Goal: Information Seeking & Learning: Learn about a topic

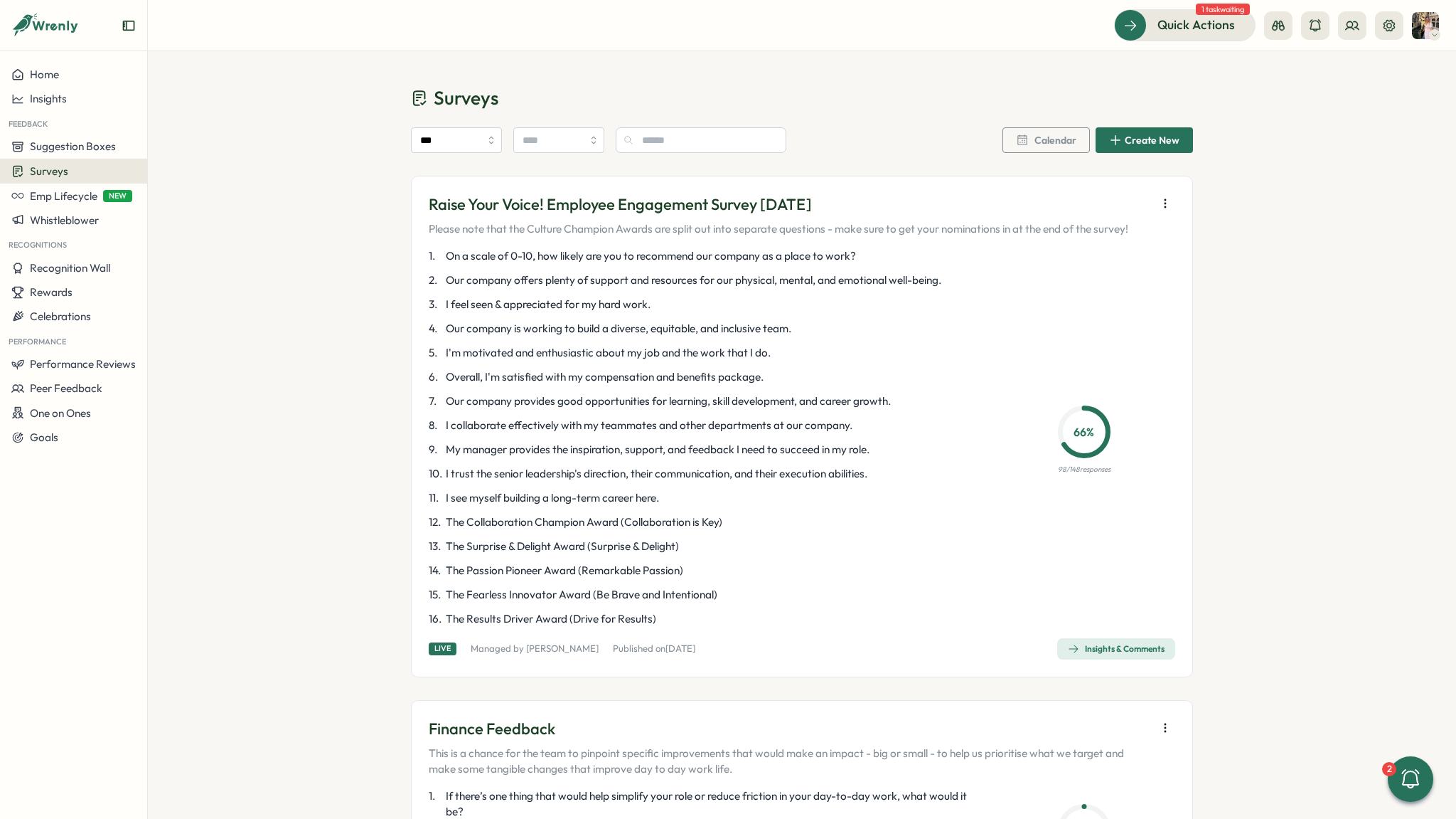
click at [1088, 653] on div "Insights & Comments" at bounding box center [1116, 648] width 97 height 11
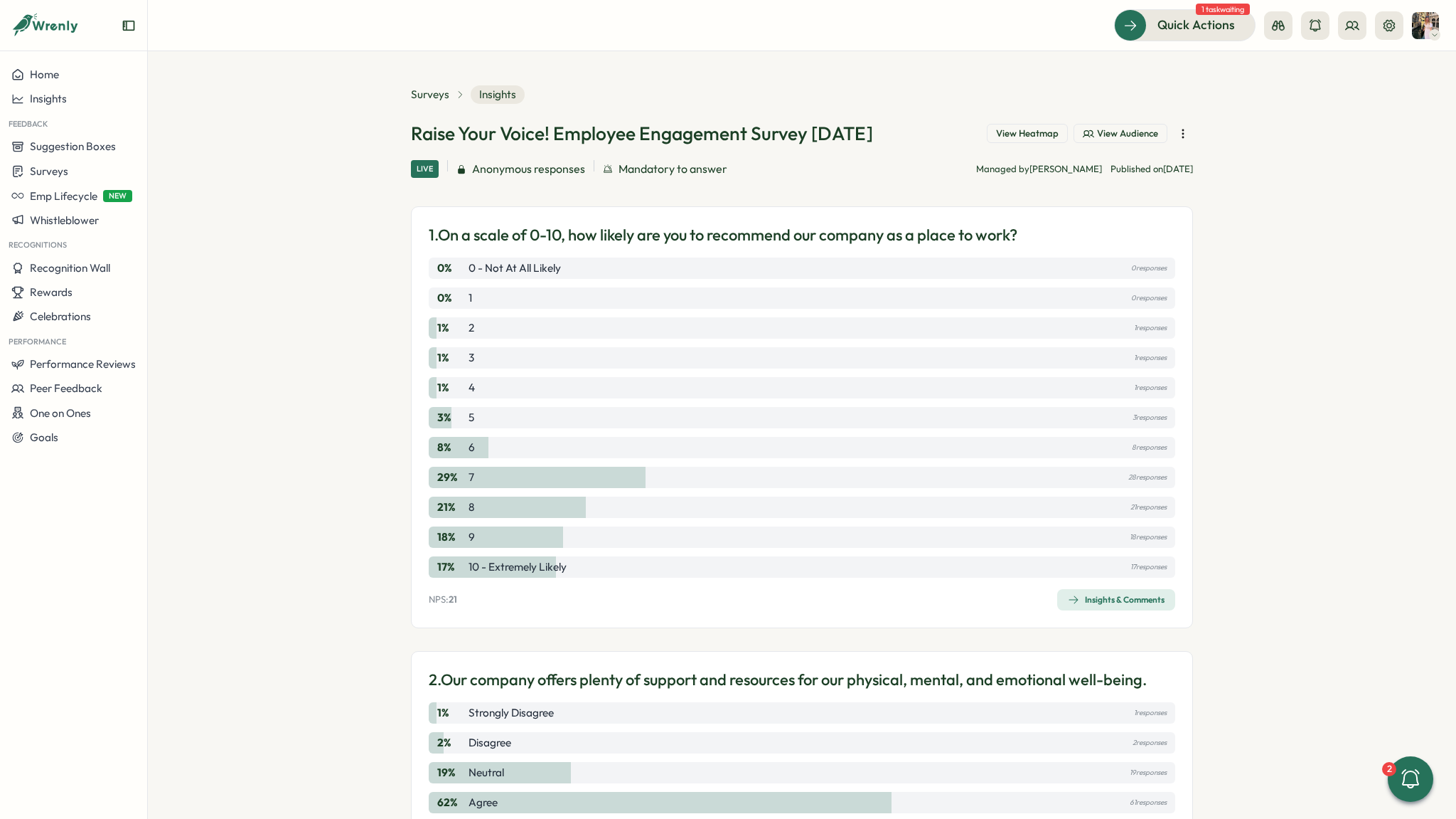
click at [1085, 130] on icon at bounding box center [1088, 133] width 11 height 11
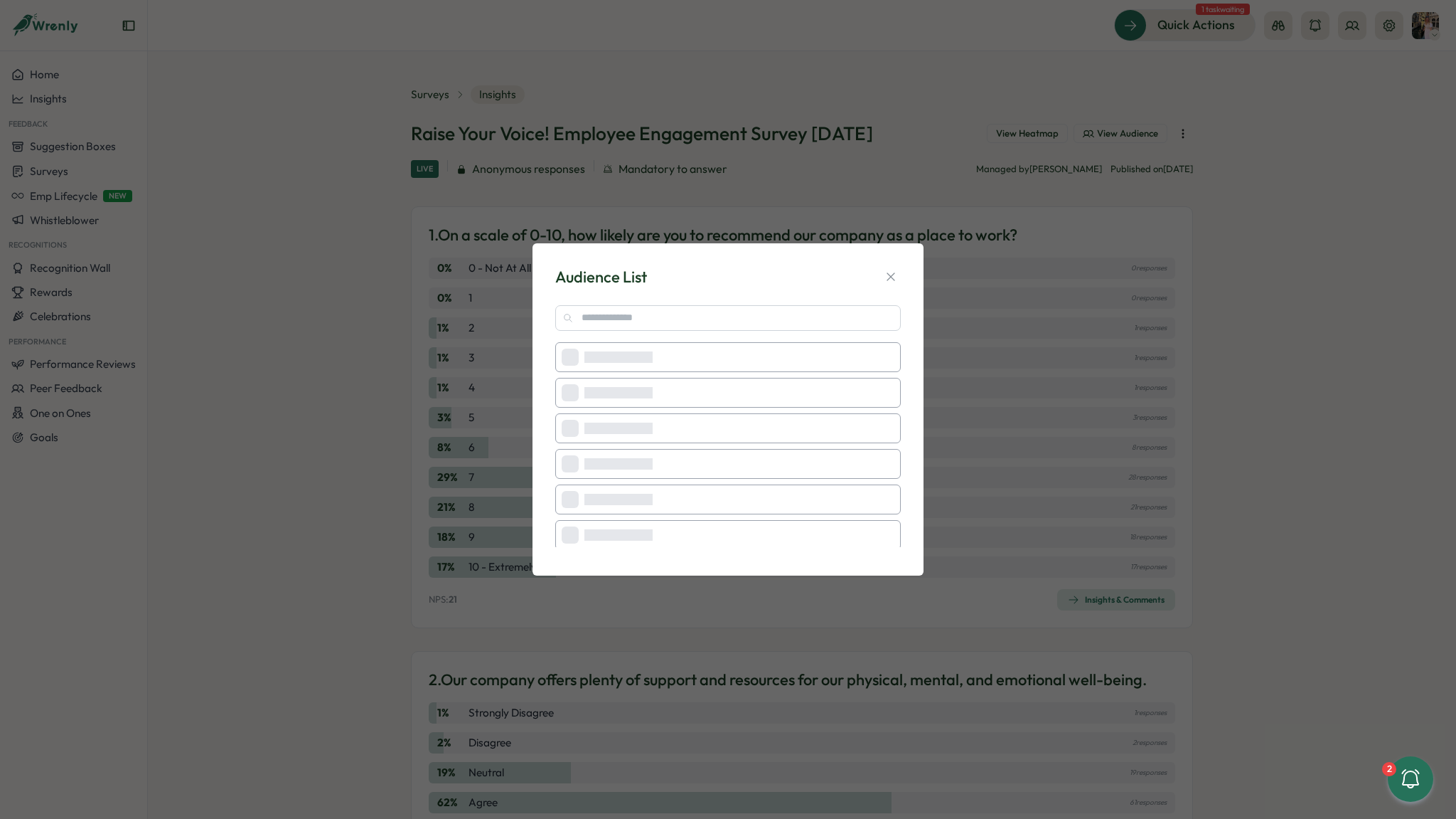
click at [911, 221] on div "Audience List Loading Loading Loading Loading Loading Loading Loading Loading L…" at bounding box center [728, 410] width 1456 height 819
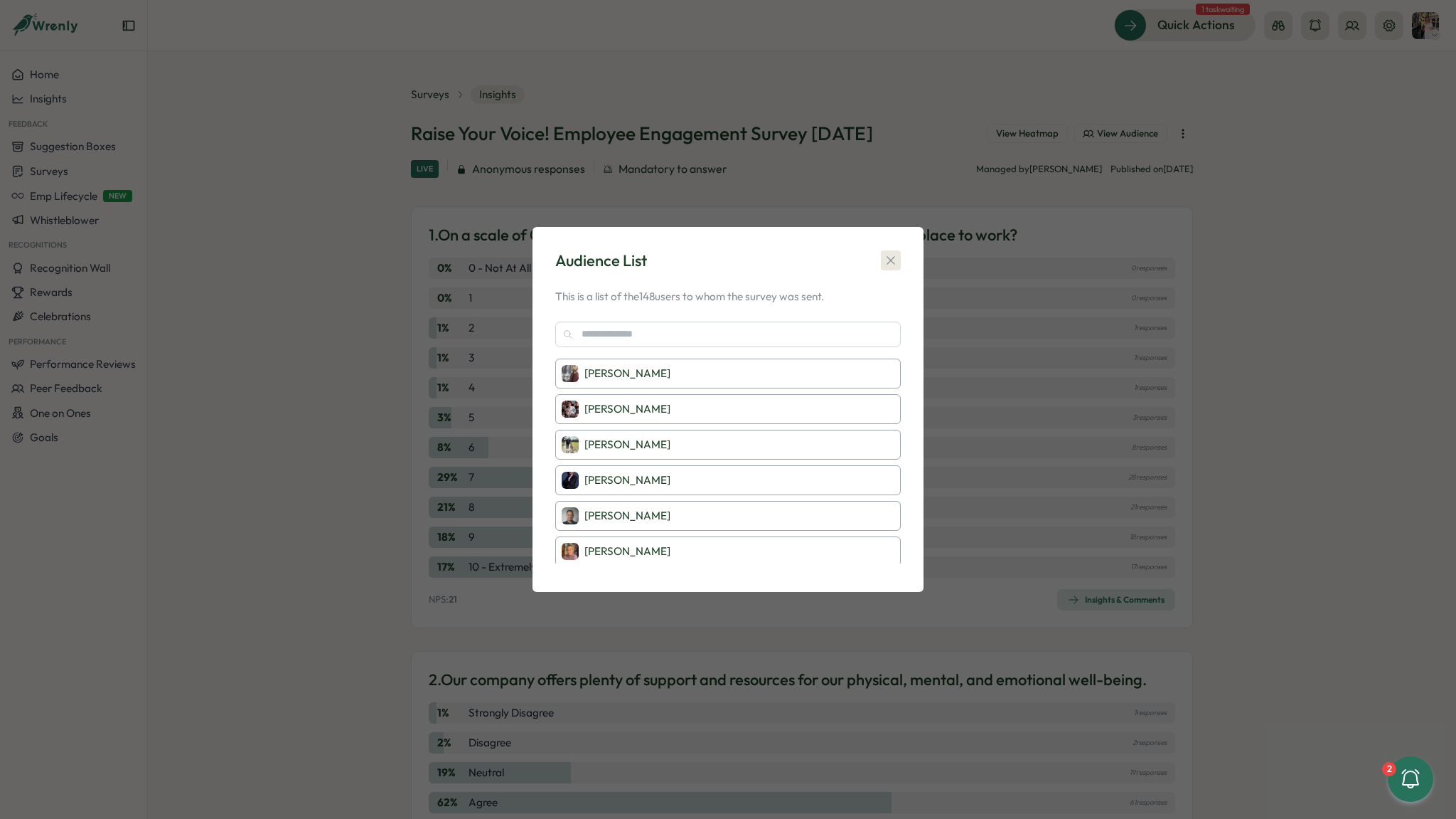
click at [889, 261] on icon "button" at bounding box center [889, 260] width 8 height 8
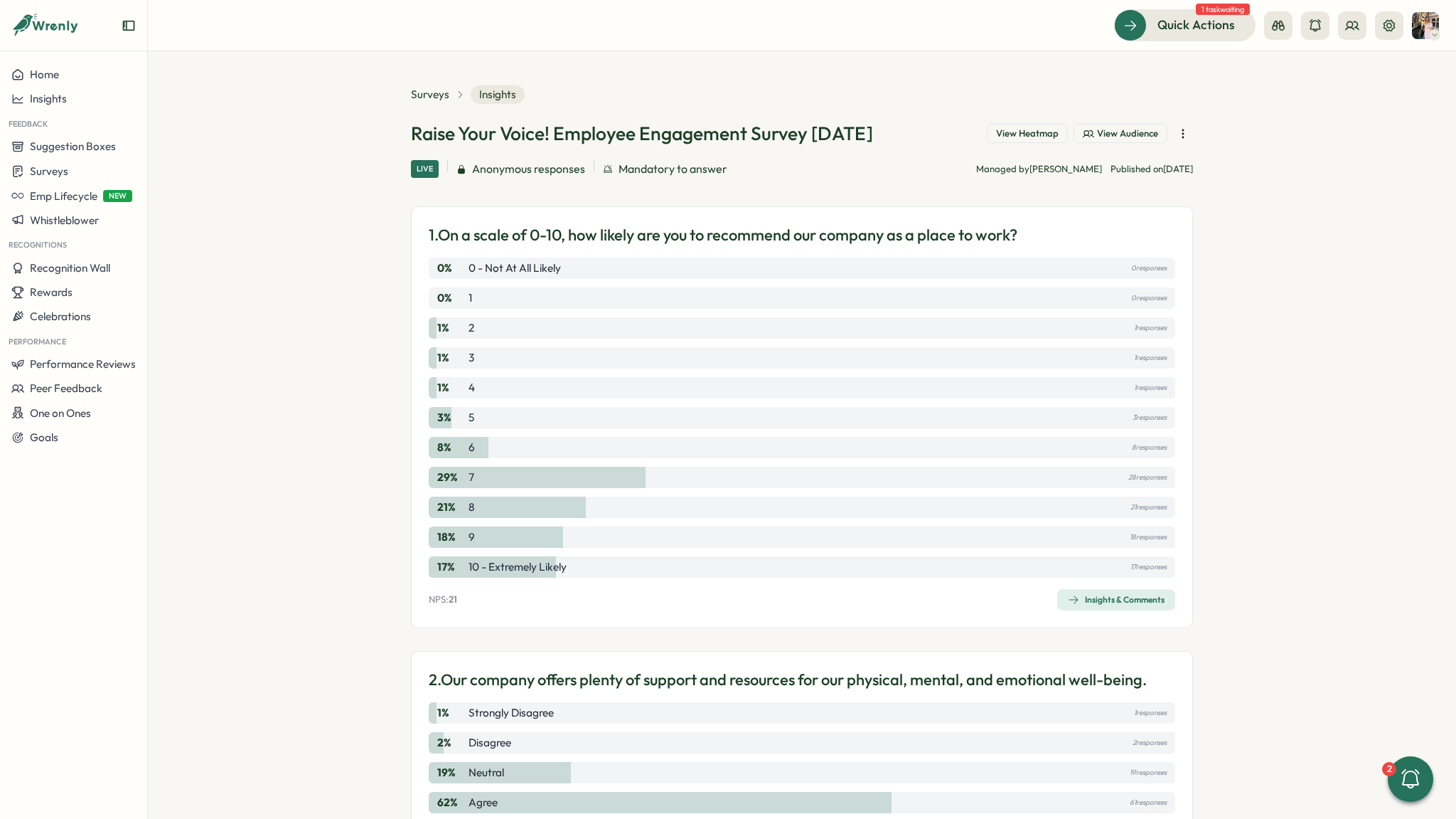
click at [1019, 138] on span "View Heatmap" at bounding box center [1027, 133] width 62 height 13
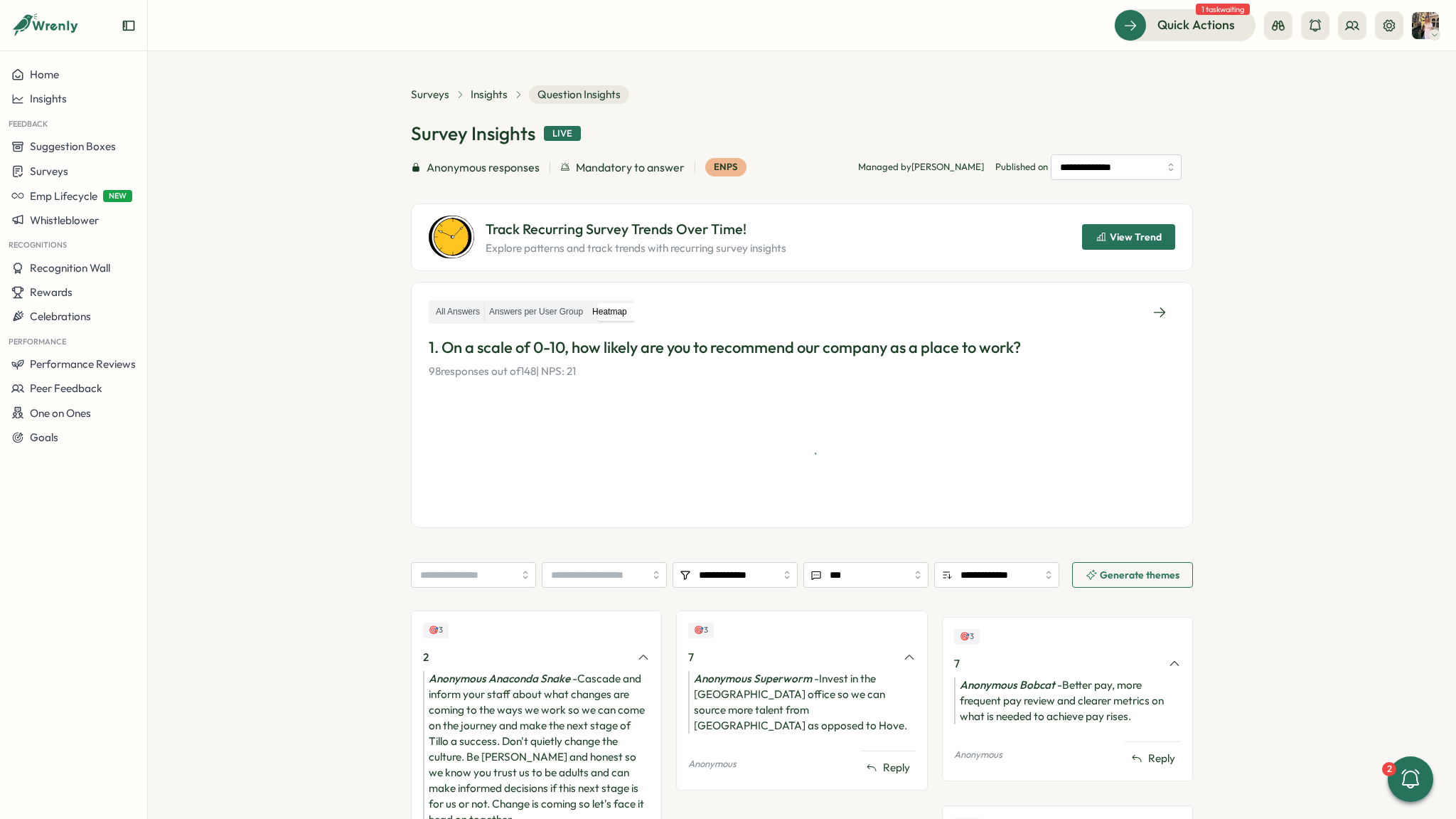
click at [522, 231] on p "Track Recurring Survey Trends Over Time!" at bounding box center [636, 229] width 301 height 22
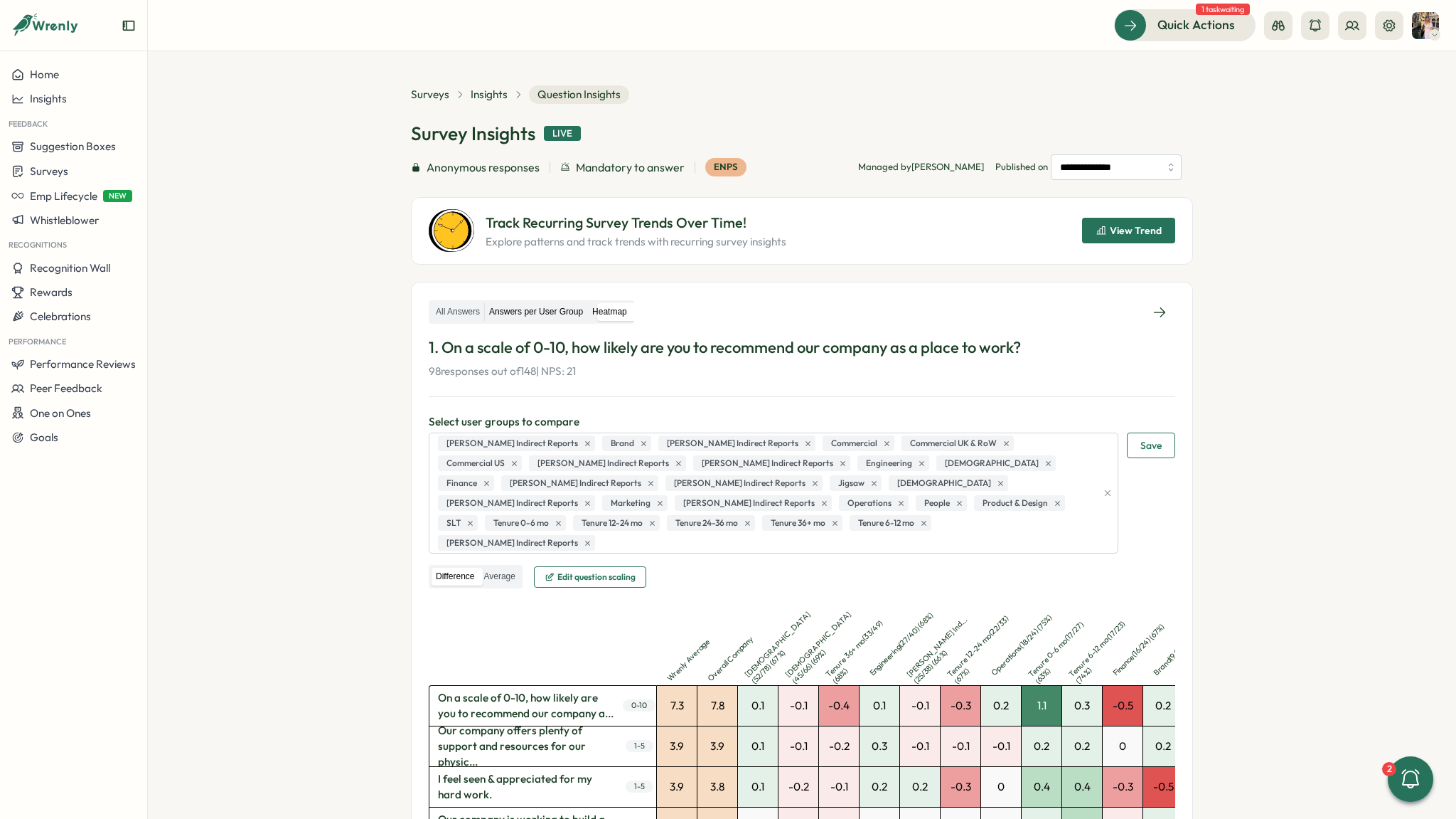
click at [530, 307] on label "Answers per User Group" at bounding box center [536, 311] width 103 height 18
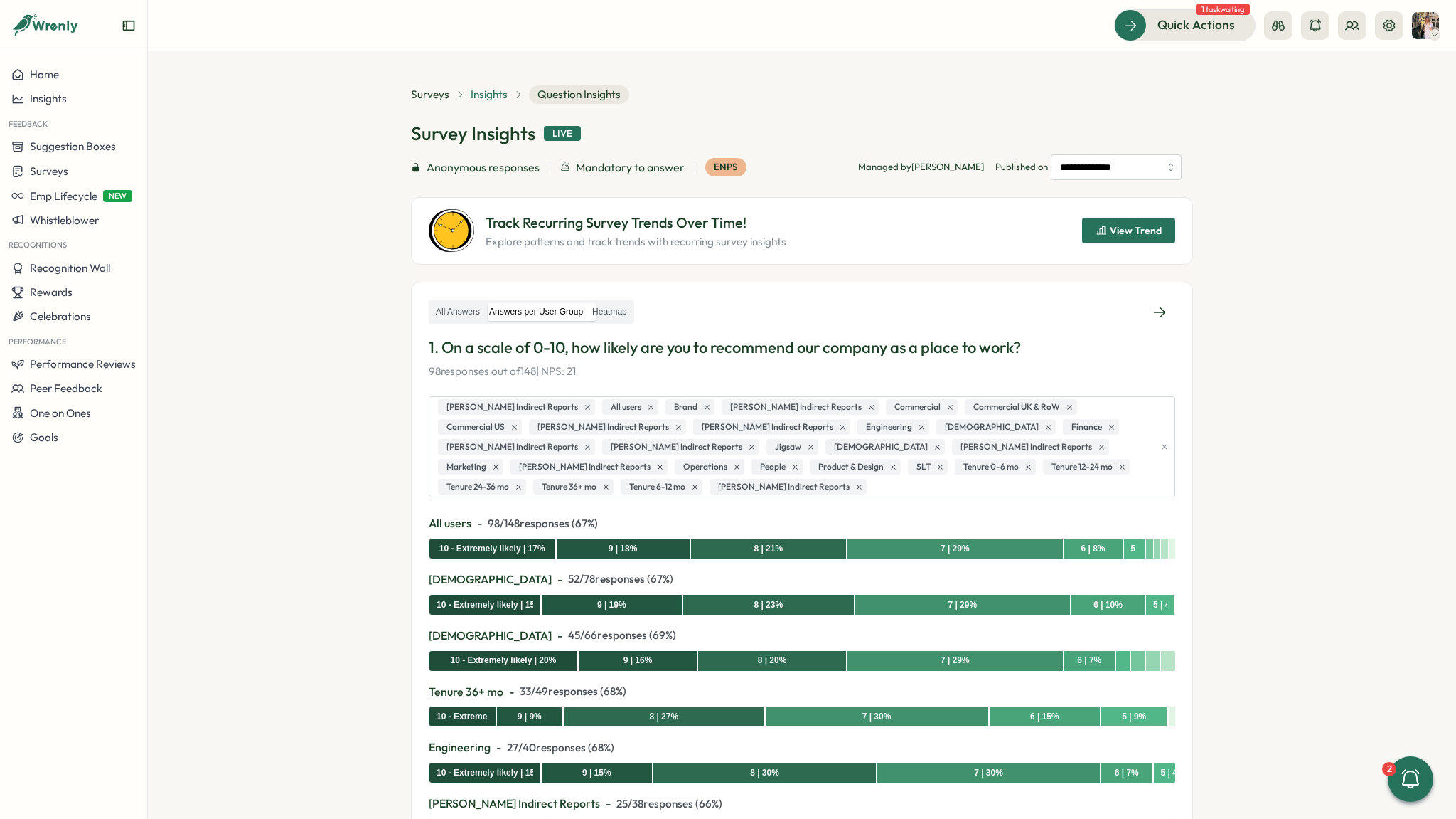
click at [481, 92] on span "Insights" at bounding box center [489, 95] width 37 height 15
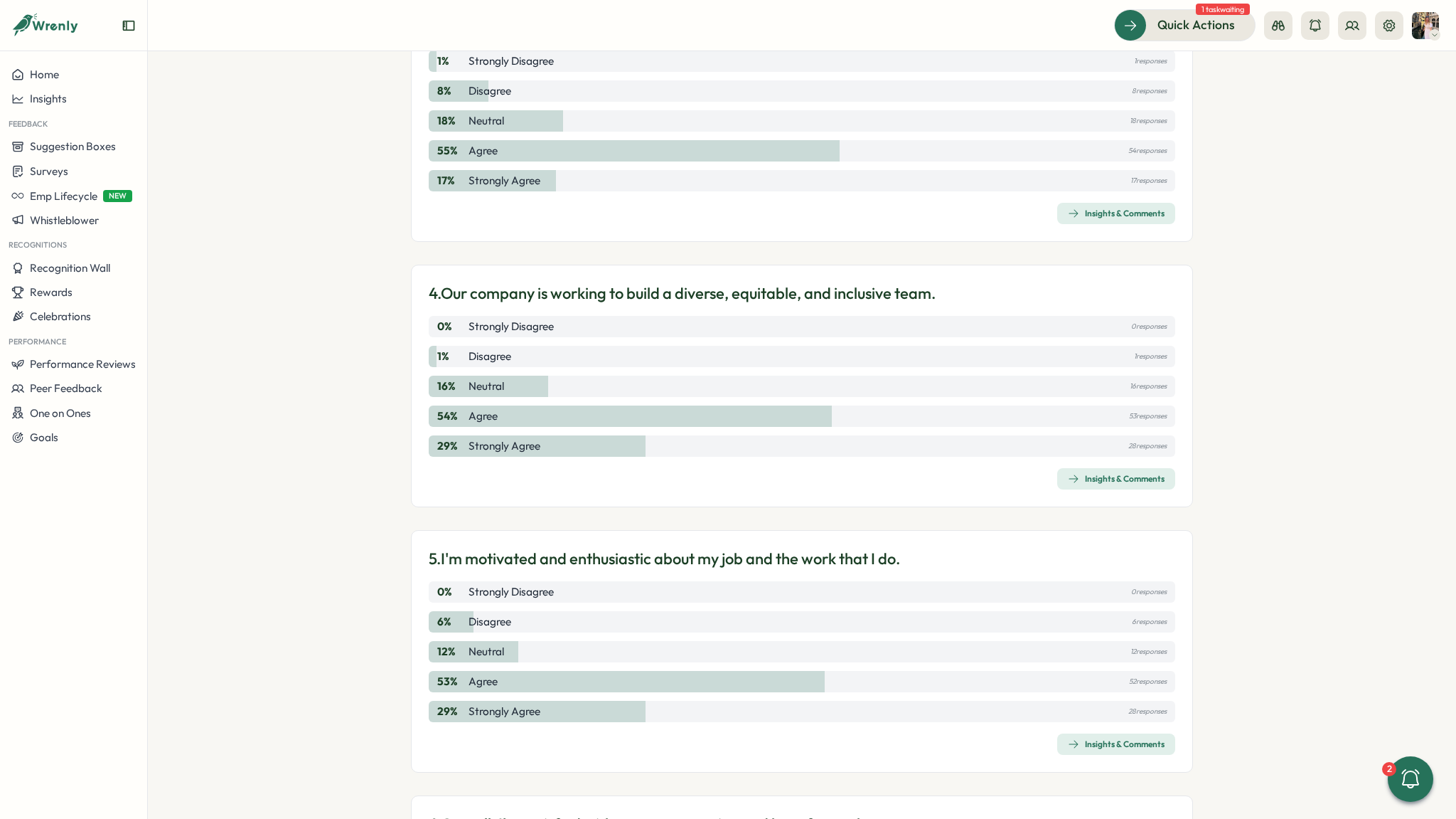
scroll to position [908, 0]
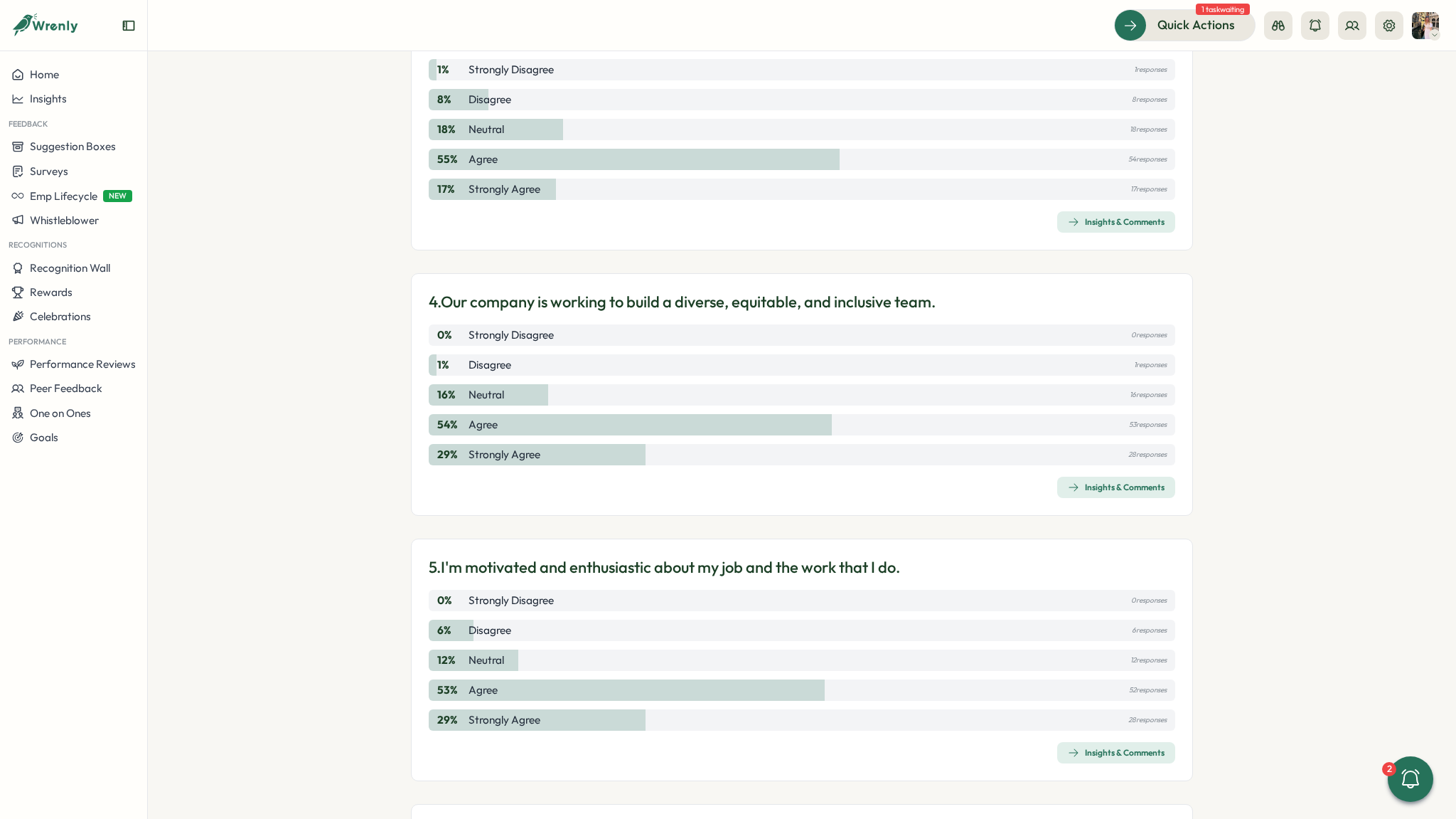
click at [1072, 755] on icon "button" at bounding box center [1073, 752] width 11 height 11
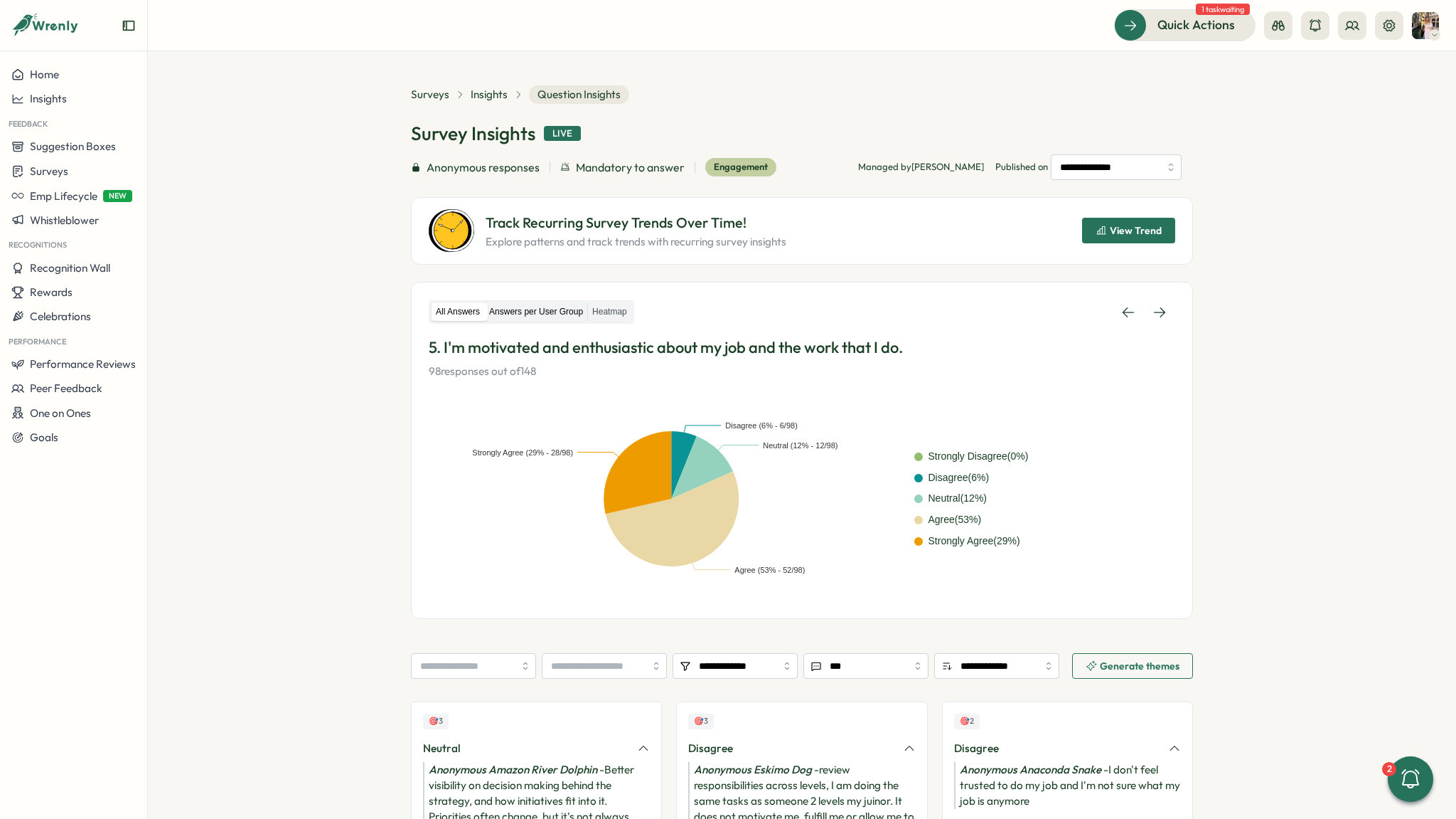
click at [572, 311] on label "Answers per User Group" at bounding box center [536, 311] width 103 height 18
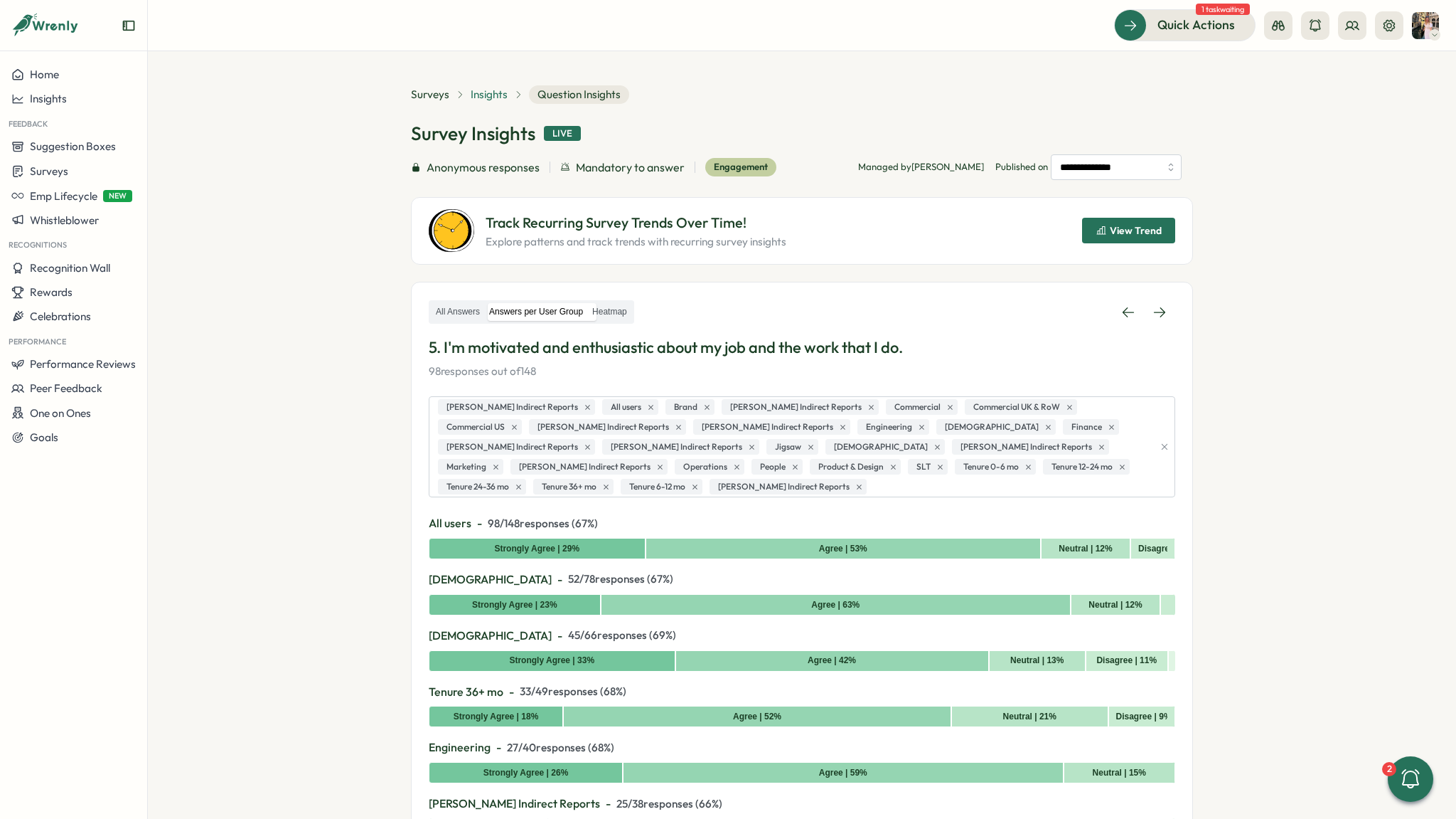
click at [493, 97] on span "Insights" at bounding box center [489, 95] width 37 height 15
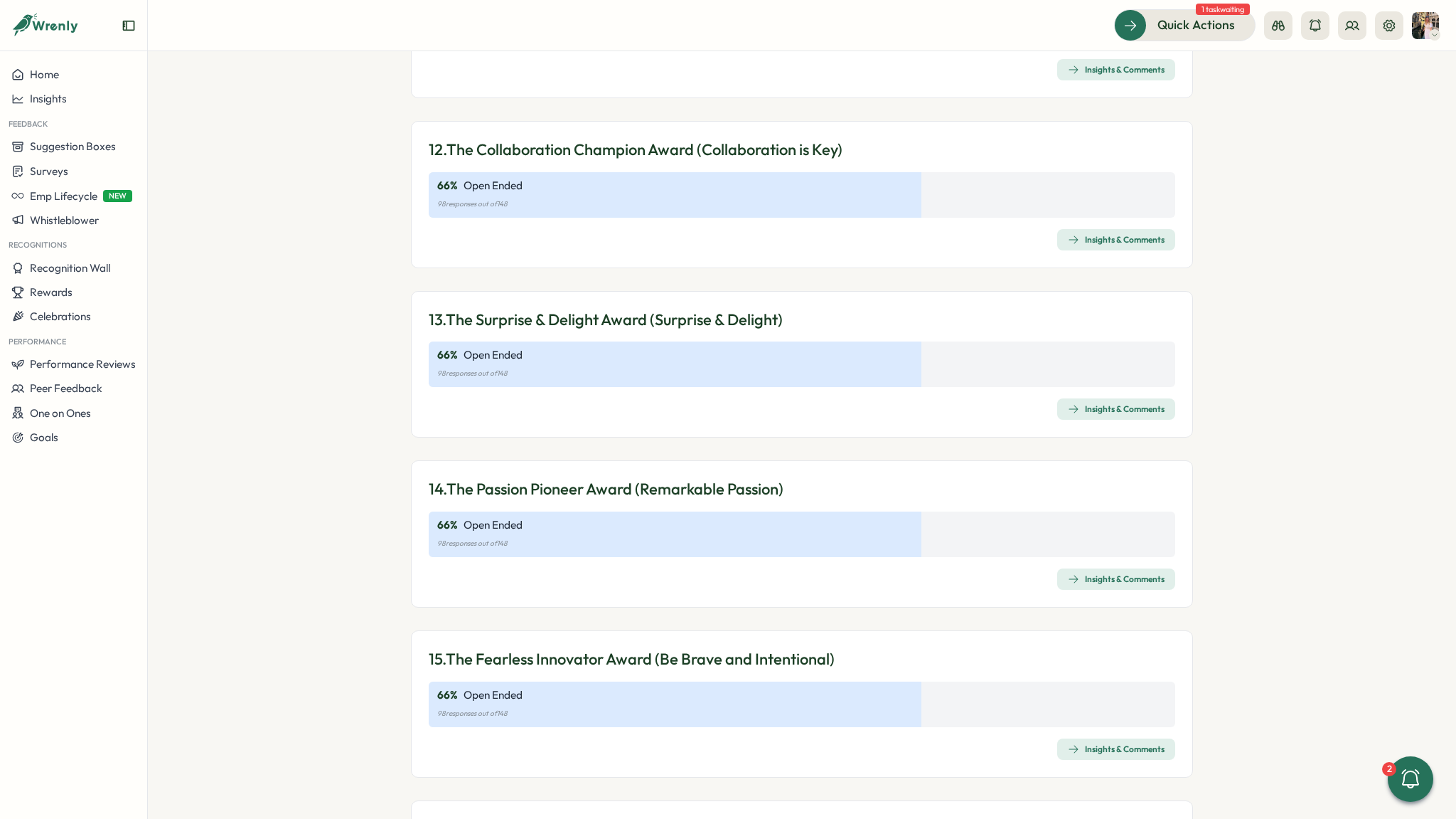
scroll to position [3258, 0]
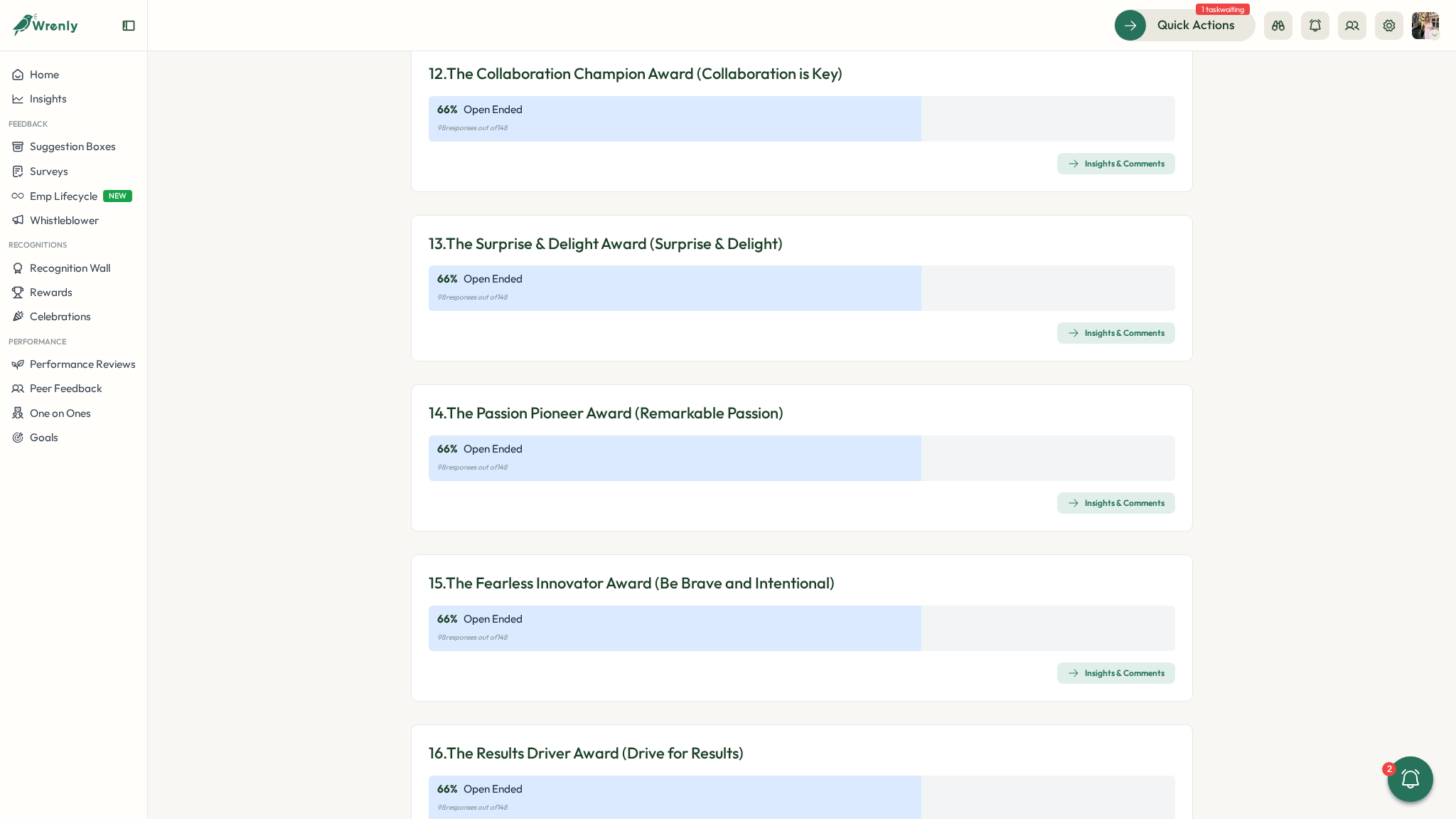
click at [1095, 501] on div "Insights & Comments" at bounding box center [1116, 503] width 97 height 11
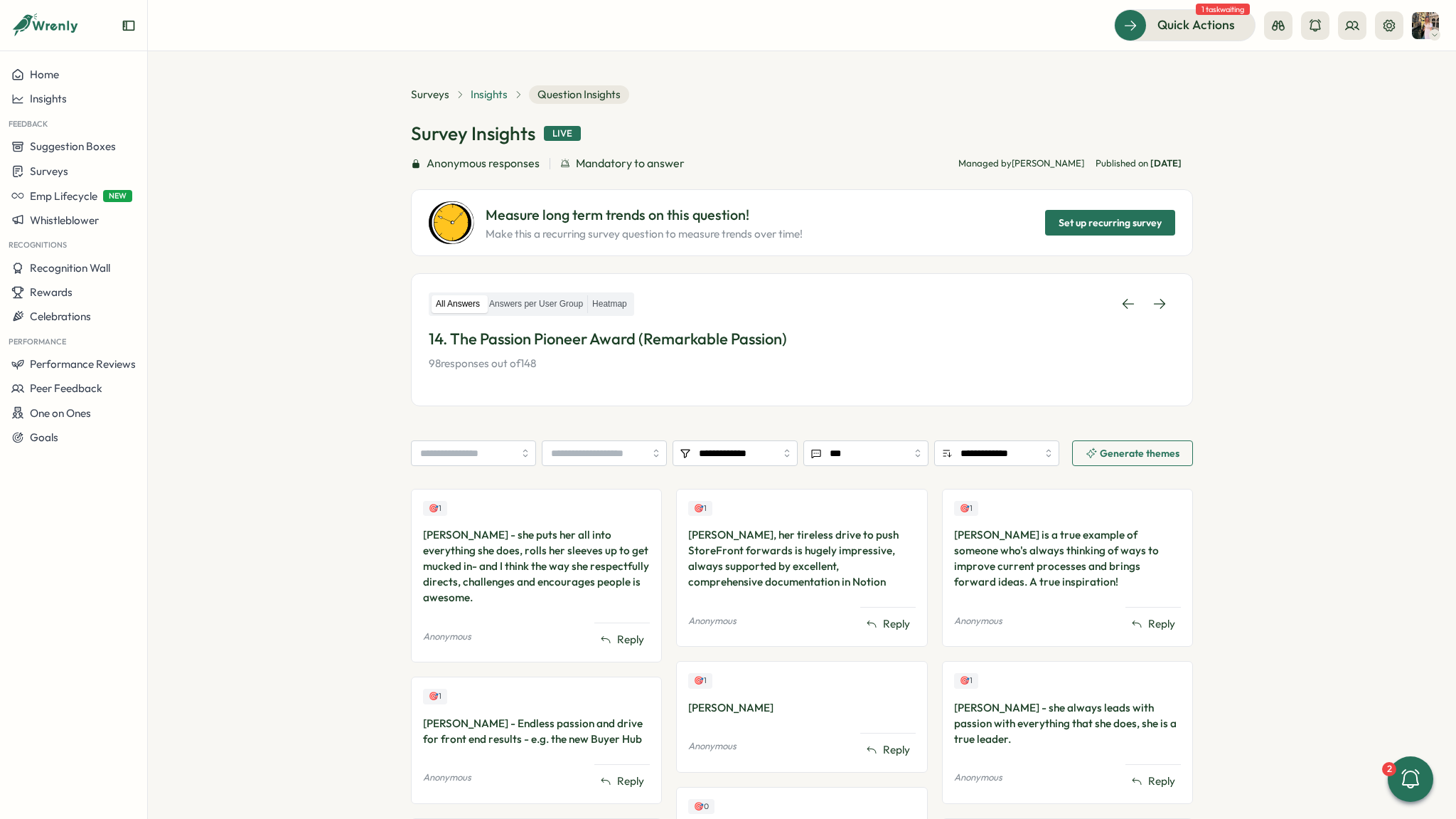
click at [486, 100] on span "Insights" at bounding box center [489, 95] width 37 height 15
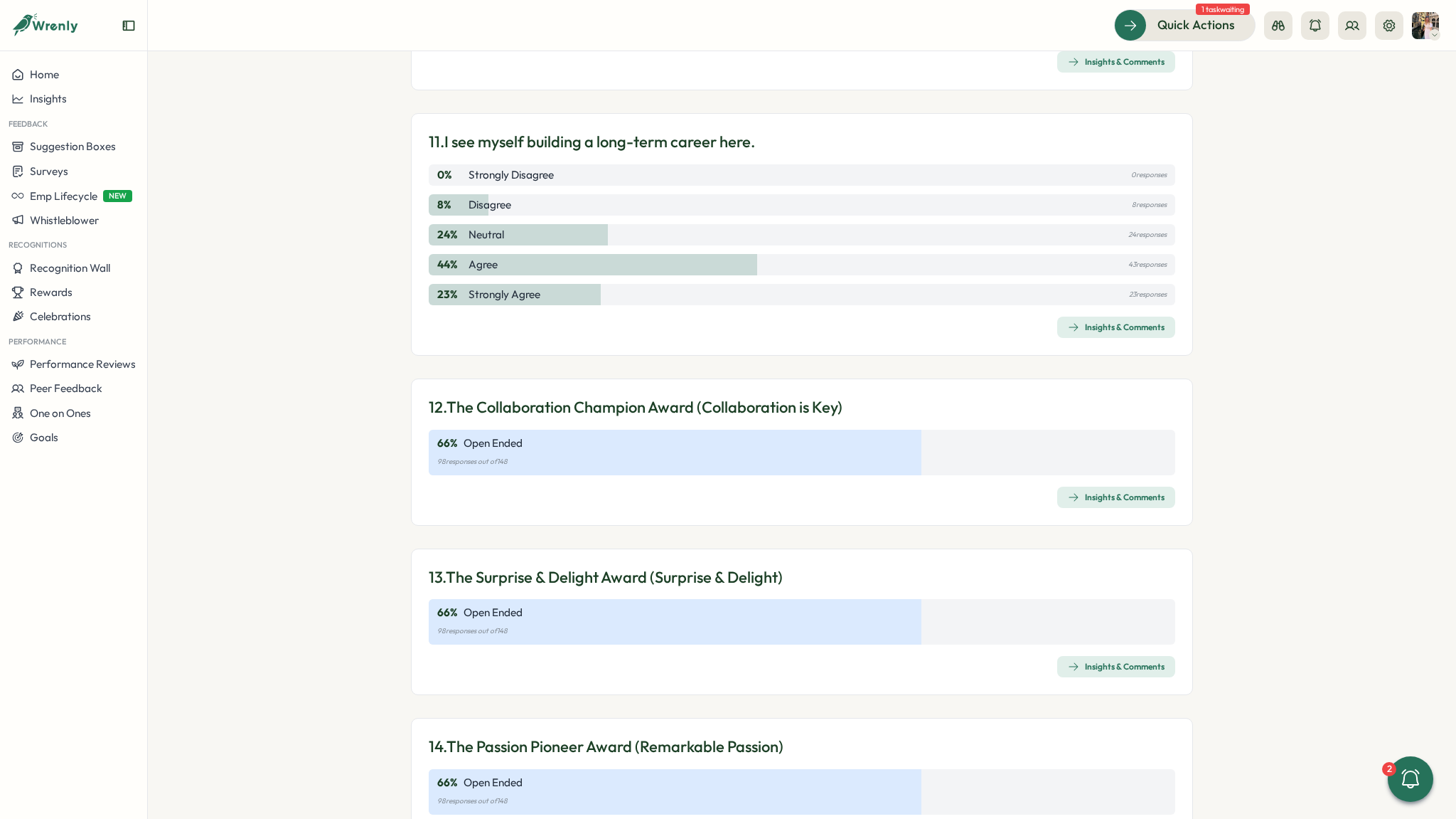
scroll to position [3114, 0]
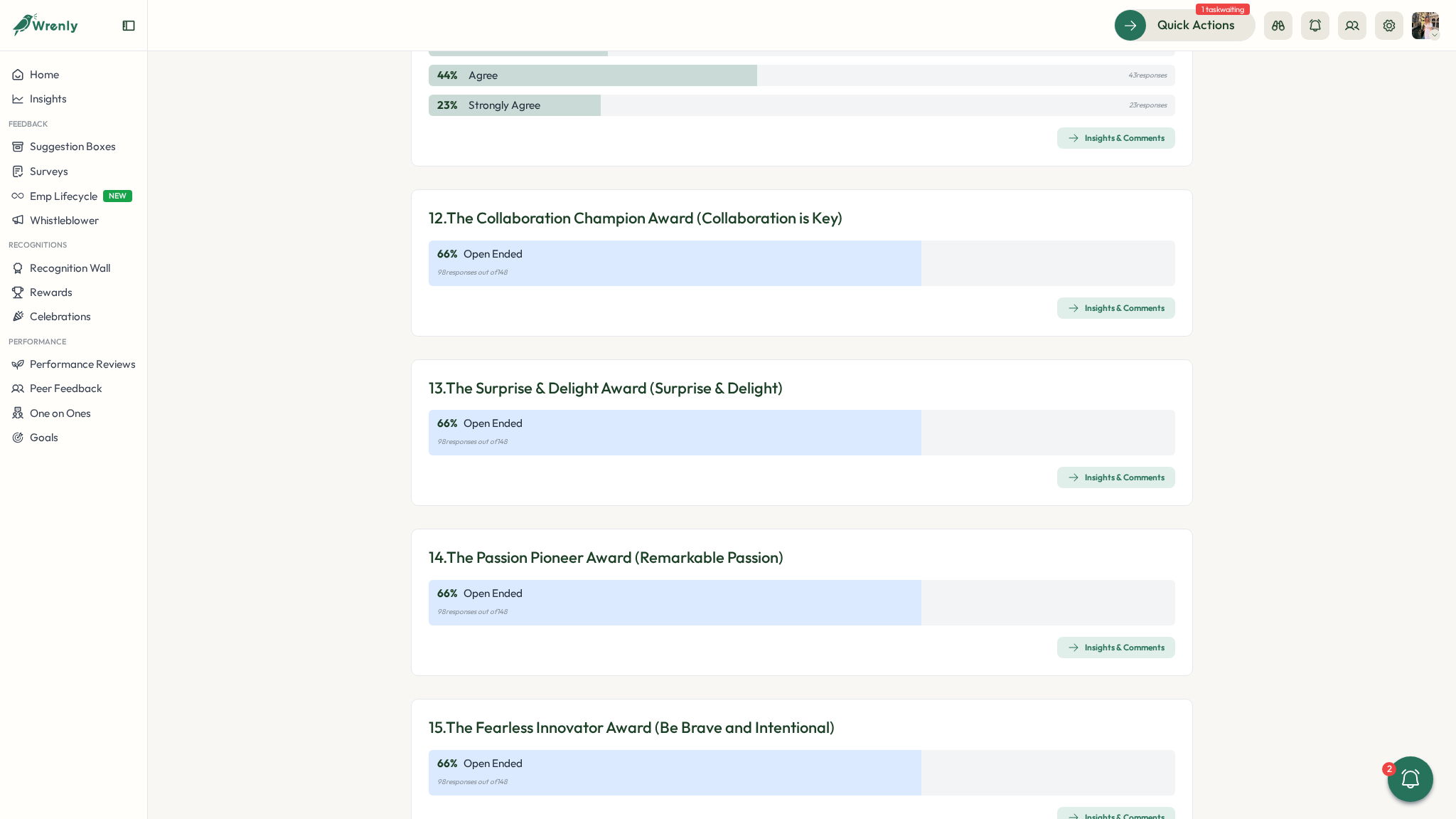
click at [1095, 300] on span "Insights & Comments" at bounding box center [1116, 308] width 97 height 20
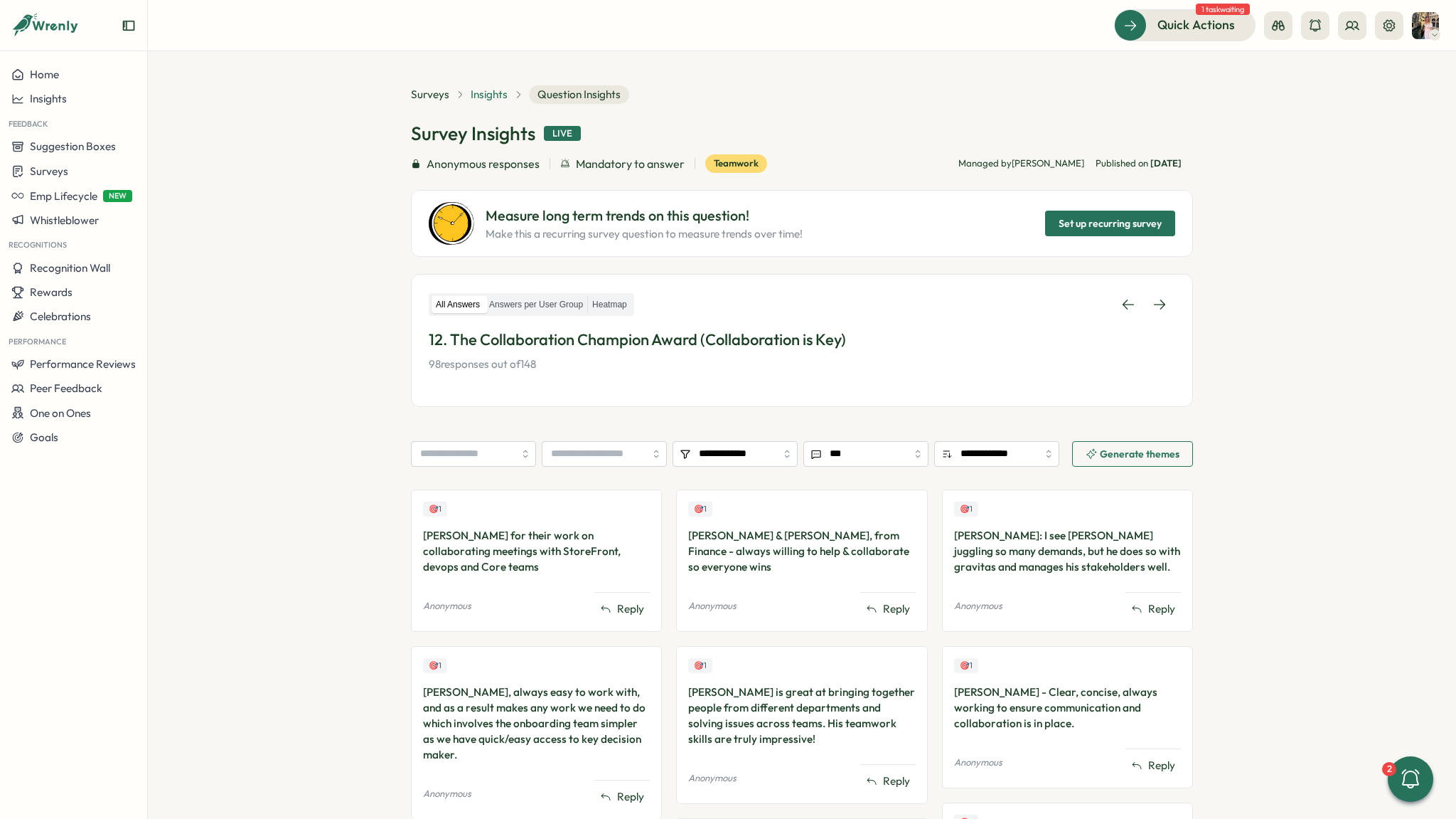
click at [484, 96] on span "Insights" at bounding box center [489, 95] width 37 height 15
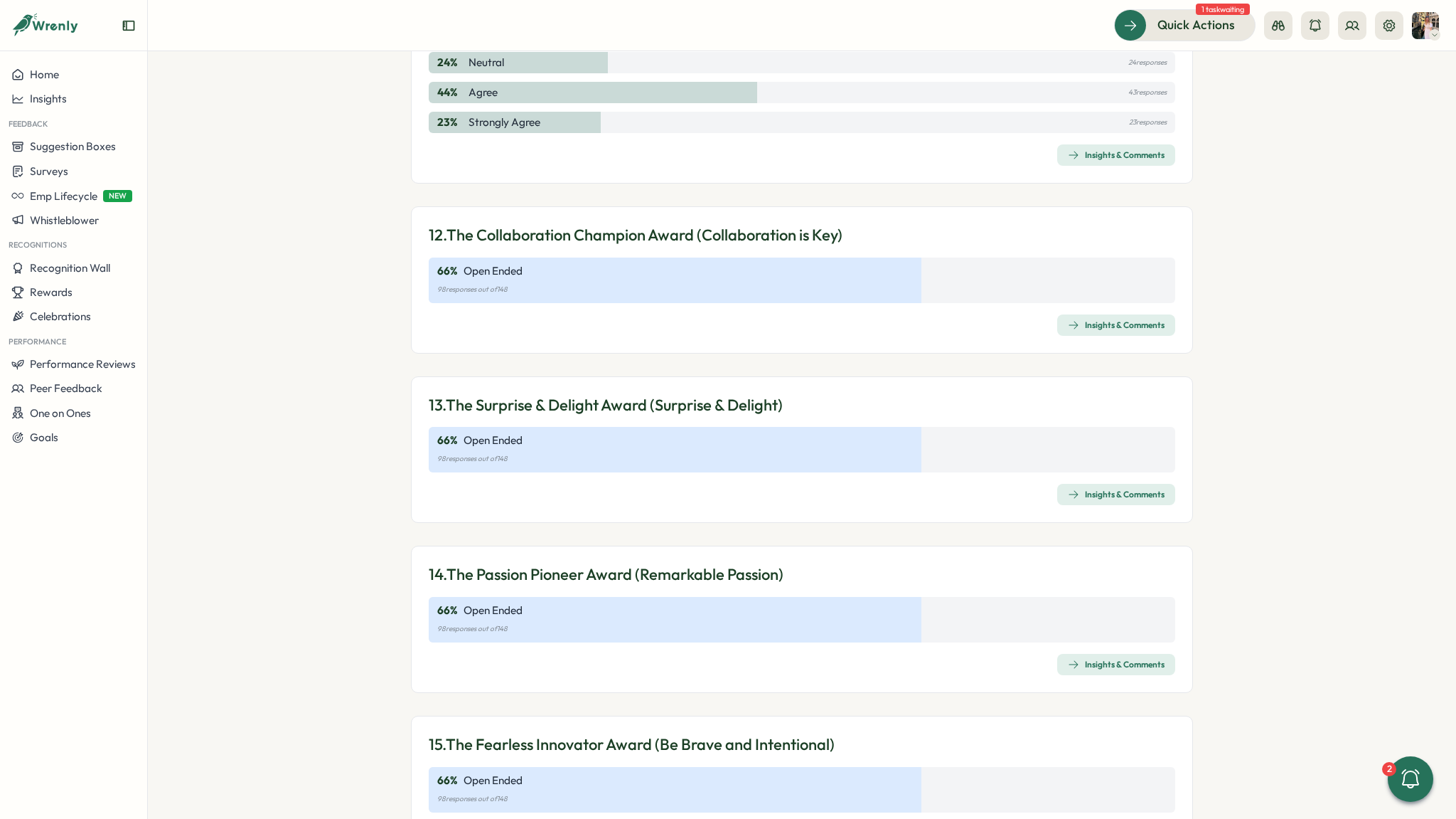
scroll to position [3344, 0]
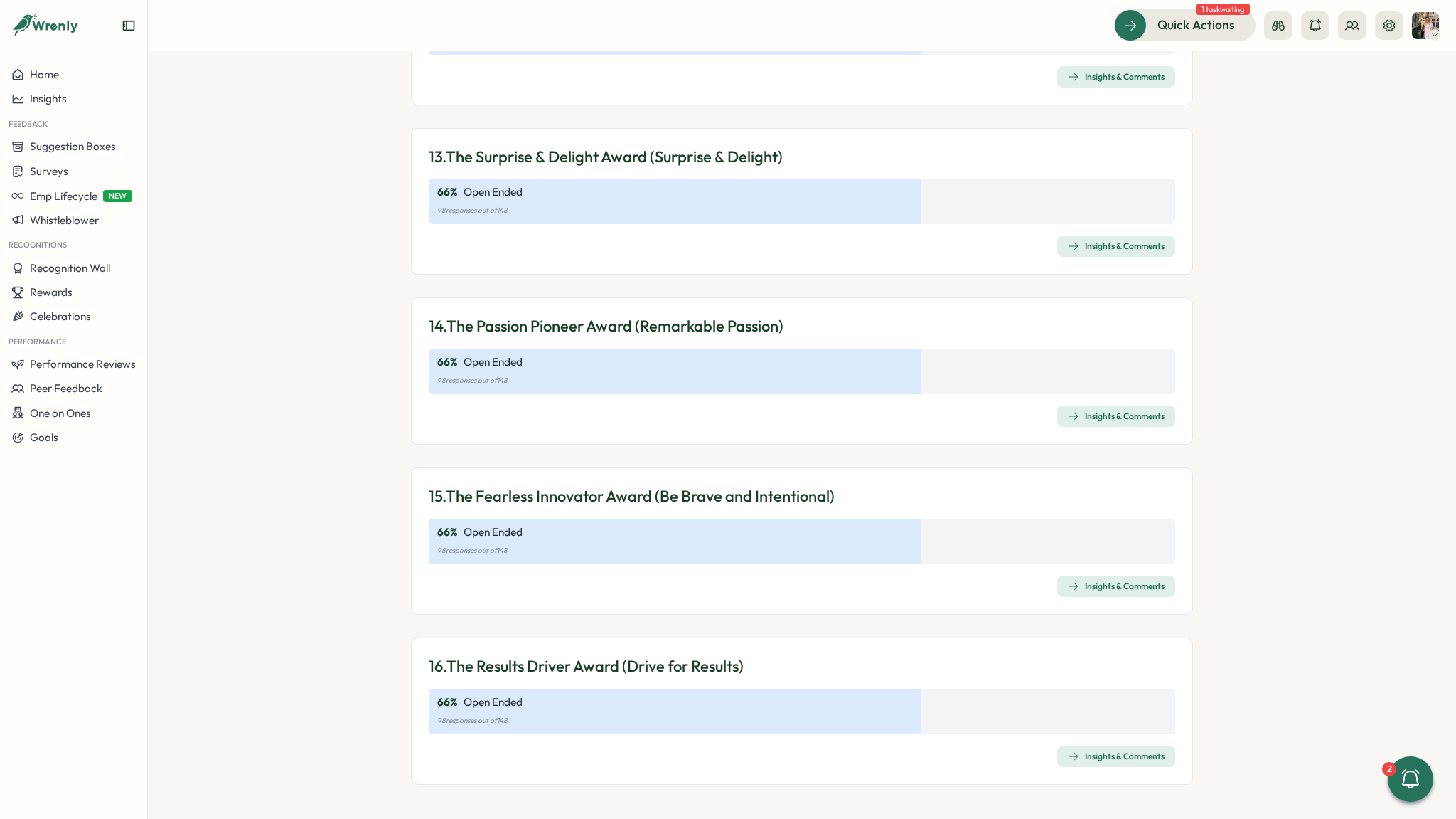
click at [1097, 761] on div "Insights & Comments" at bounding box center [1116, 756] width 97 height 11
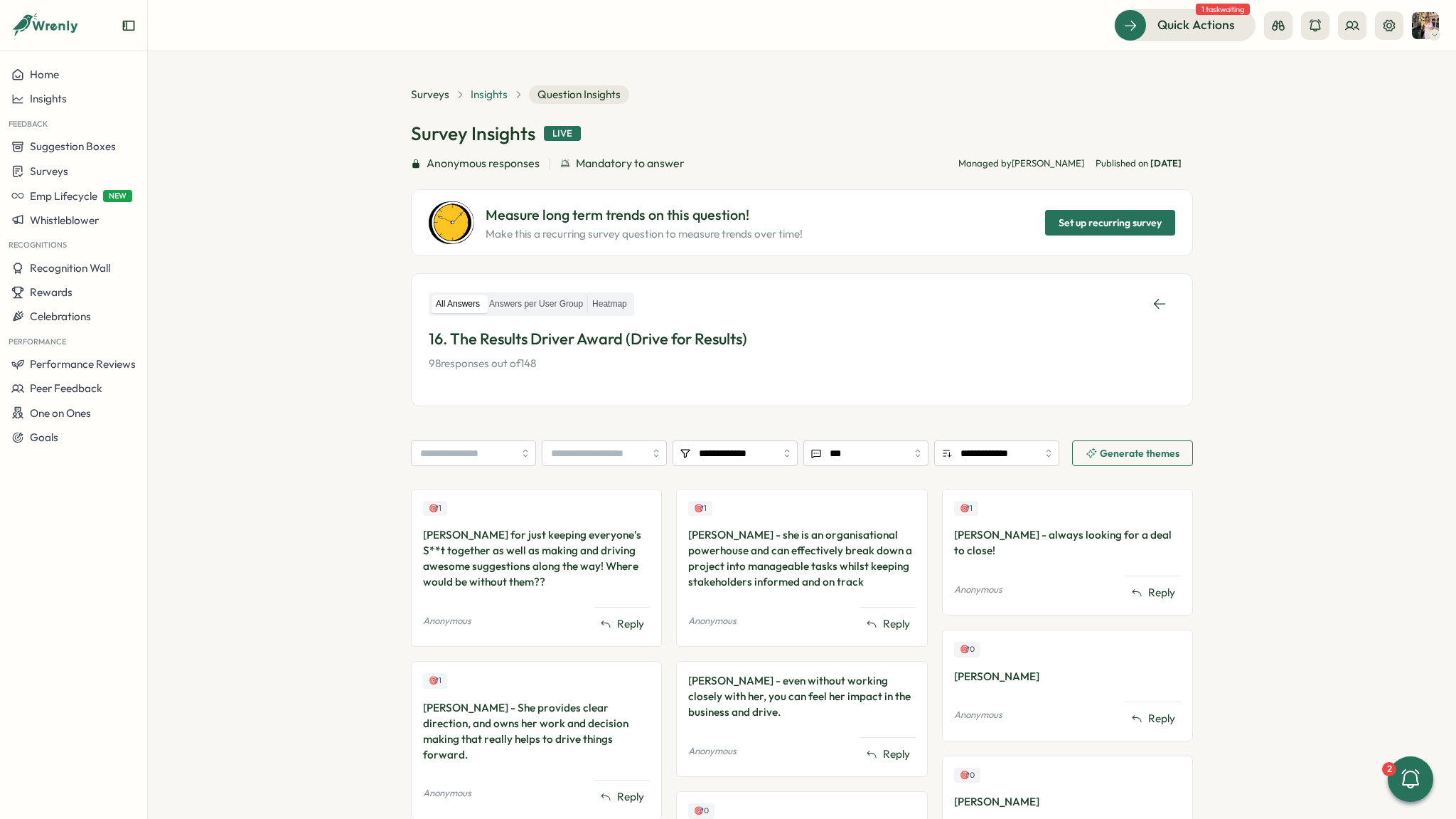
click at [484, 102] on span "Insights" at bounding box center [489, 95] width 37 height 15
